Goal: Task Accomplishment & Management: Manage account settings

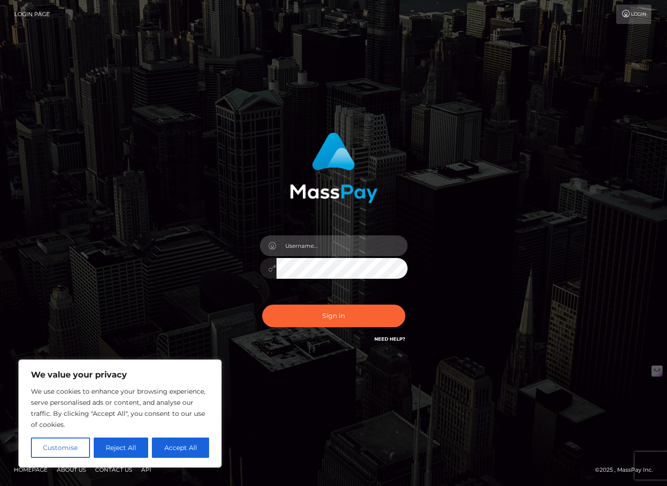
click at [348, 246] on input "text" at bounding box center [341, 245] width 131 height 21
type input "ollieAN.fanvue"
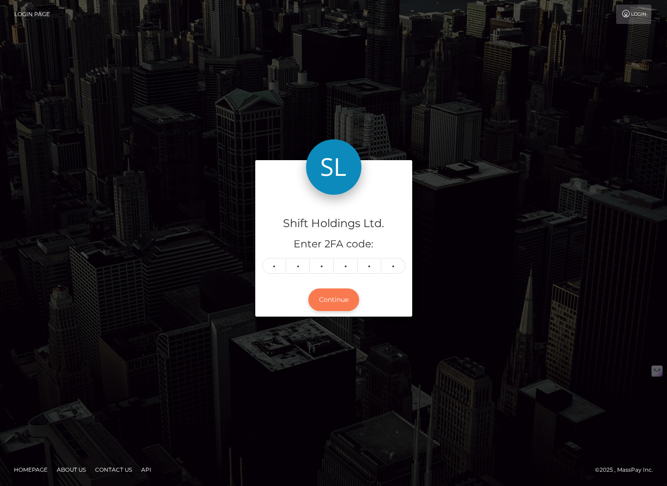
click at [332, 299] on button "Continue" at bounding box center [333, 299] width 51 height 23
click at [339, 301] on button "Continue" at bounding box center [333, 299] width 51 height 23
